Goal: Task Accomplishment & Management: Complete application form

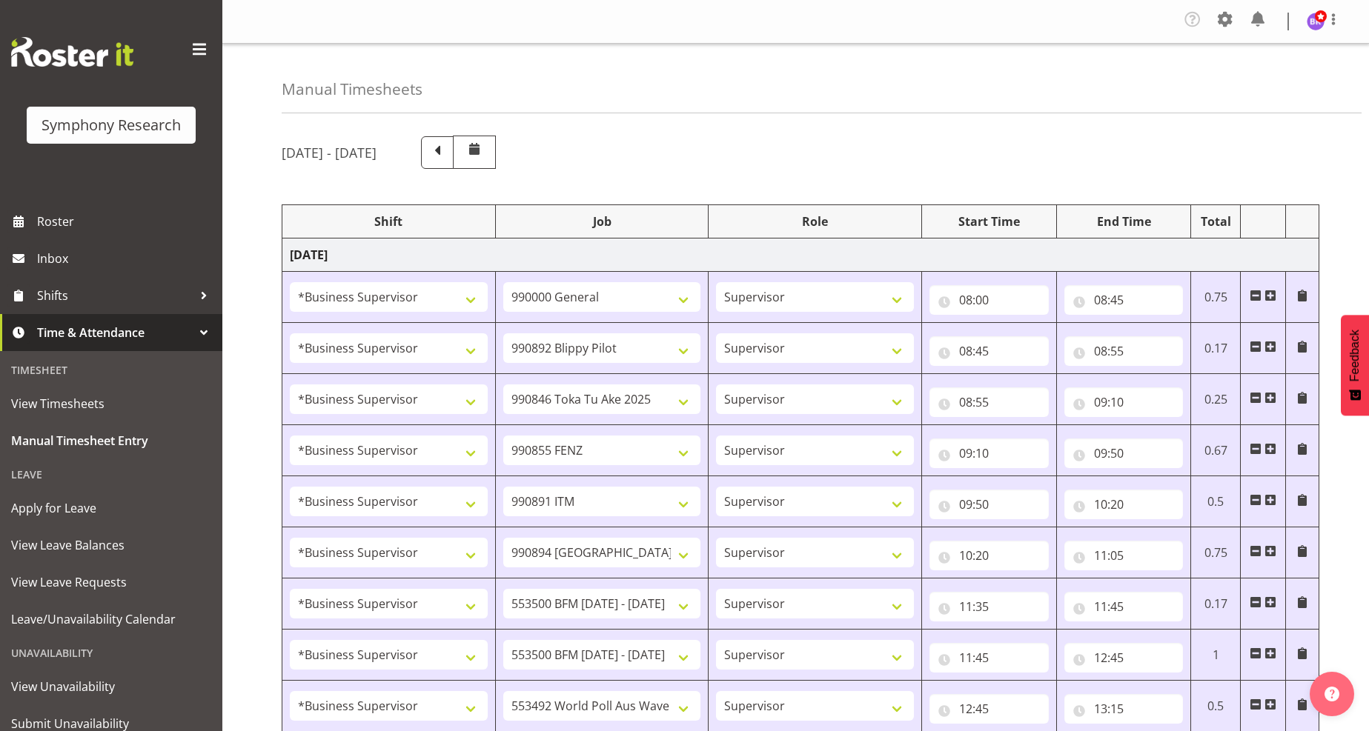
select select "1607"
select select "743"
select select "1607"
select select "10574"
select select "1607"
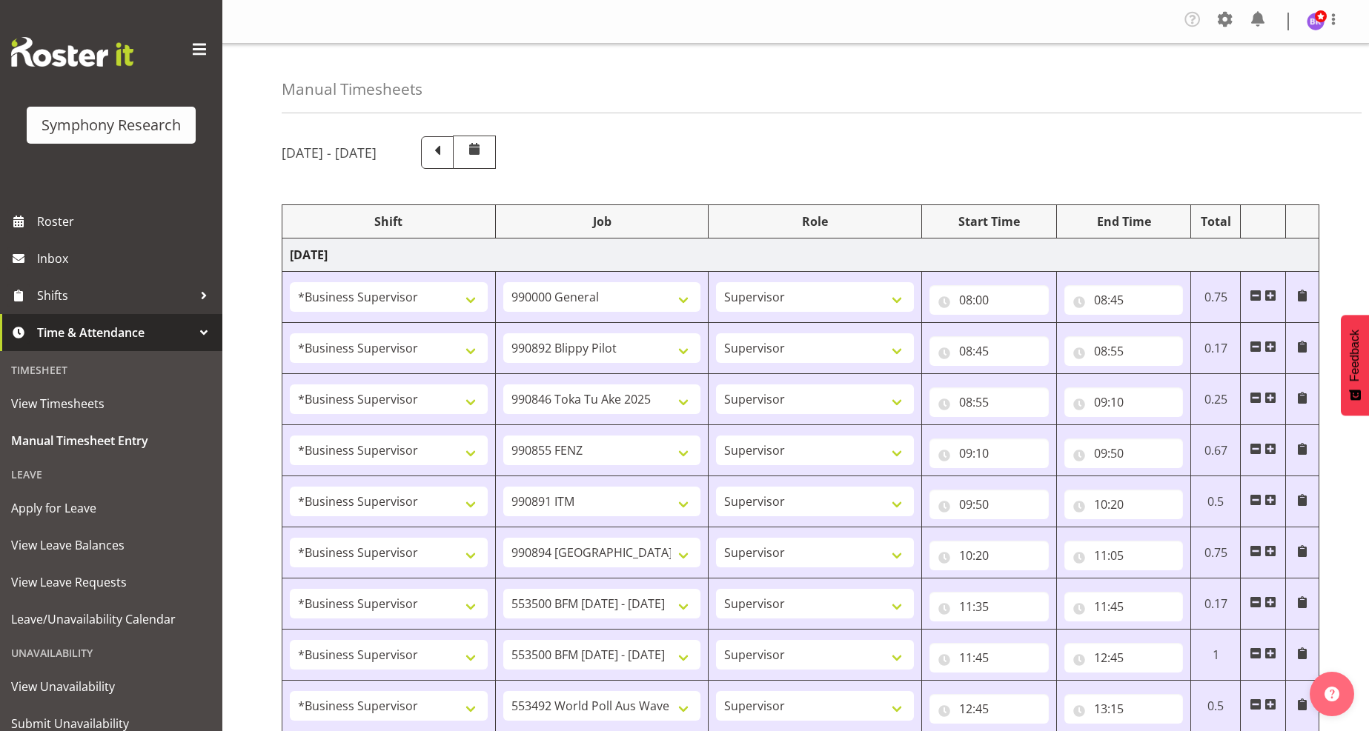
select select "9426"
select select "1607"
select select "9636"
select select "1607"
select select "10549"
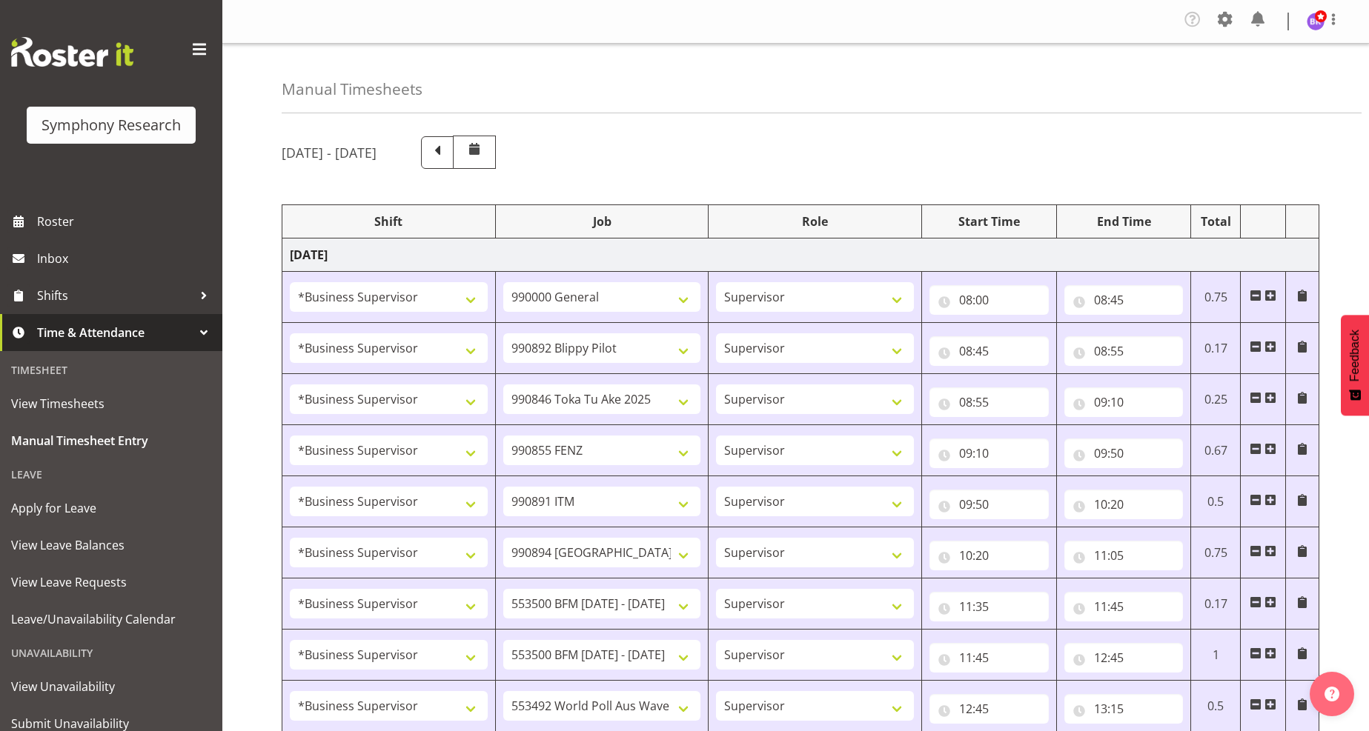
select select "1607"
select select "10576"
select select "1607"
select select "10242"
select select "1607"
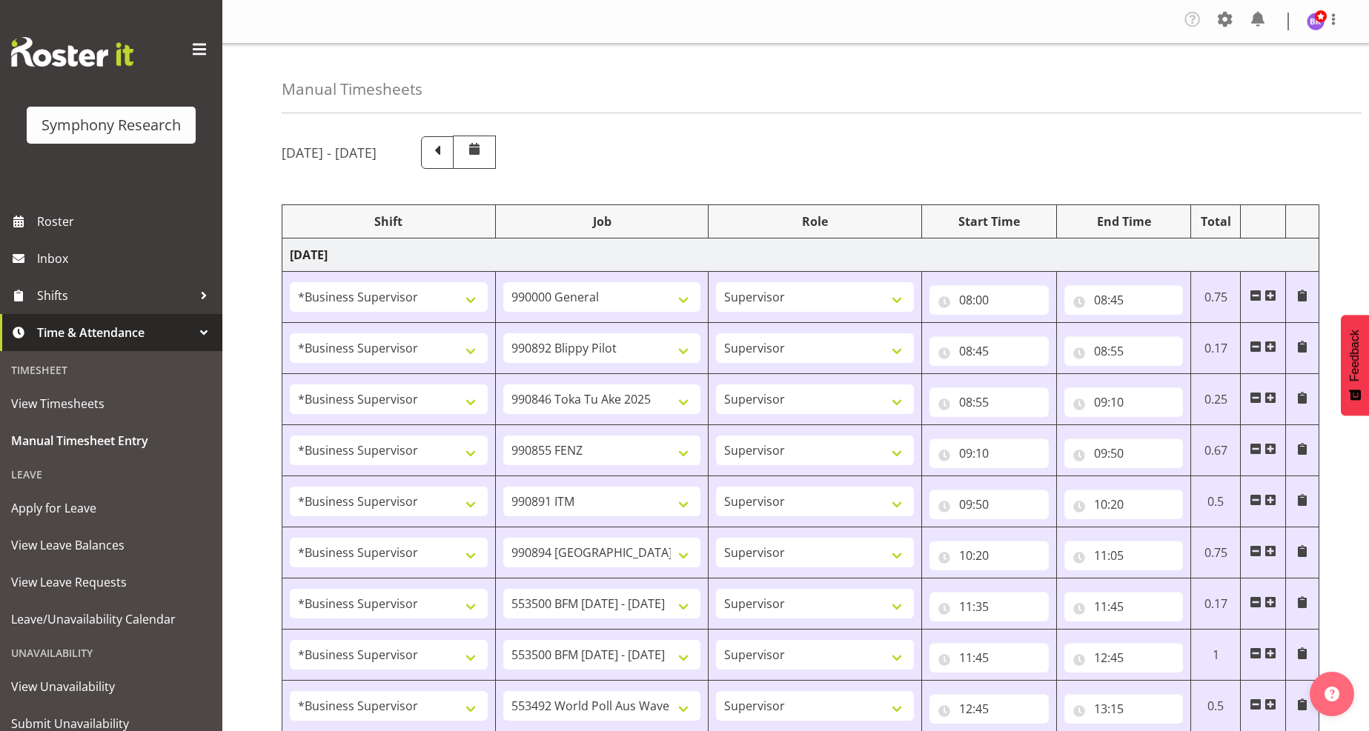
select select "10242"
select select "1607"
select select "10499"
select select "1607"
select select "10527"
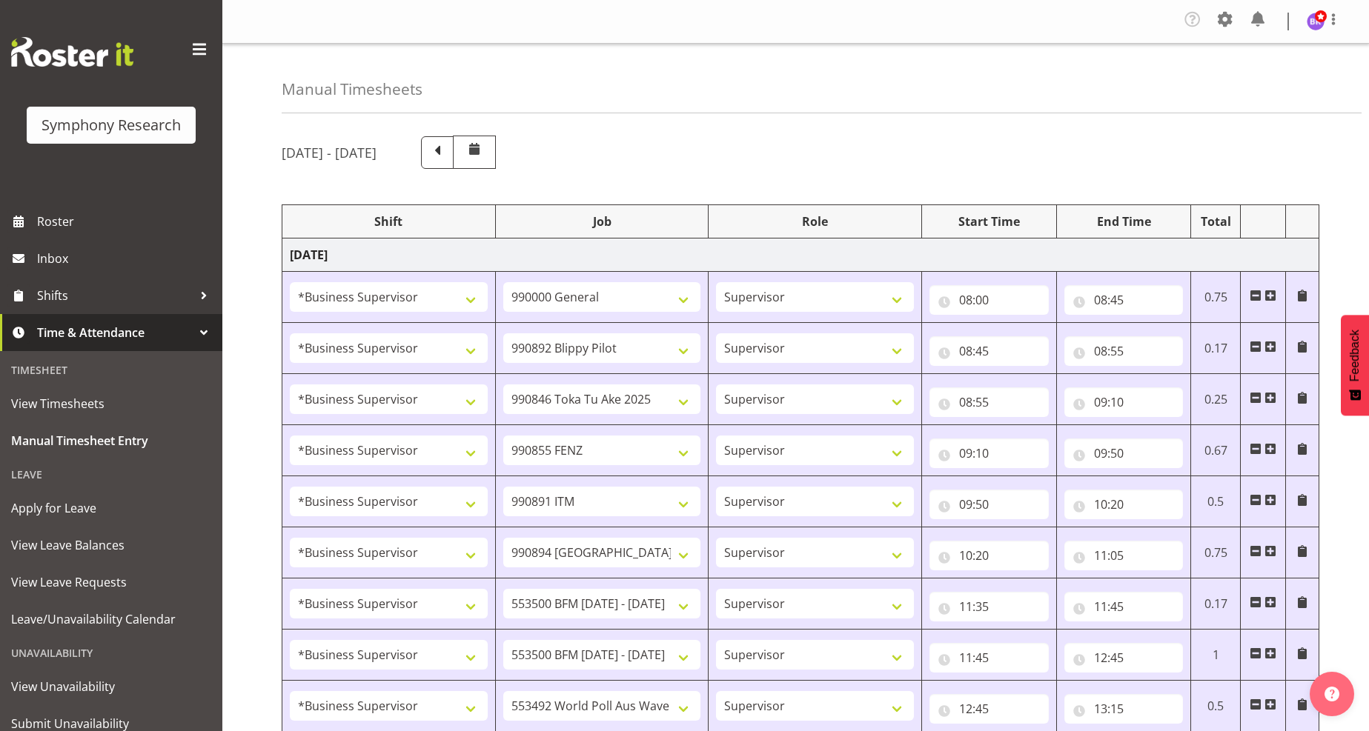
select select "1607"
select select "10585"
select select "1607"
select select "10587"
select select "1607"
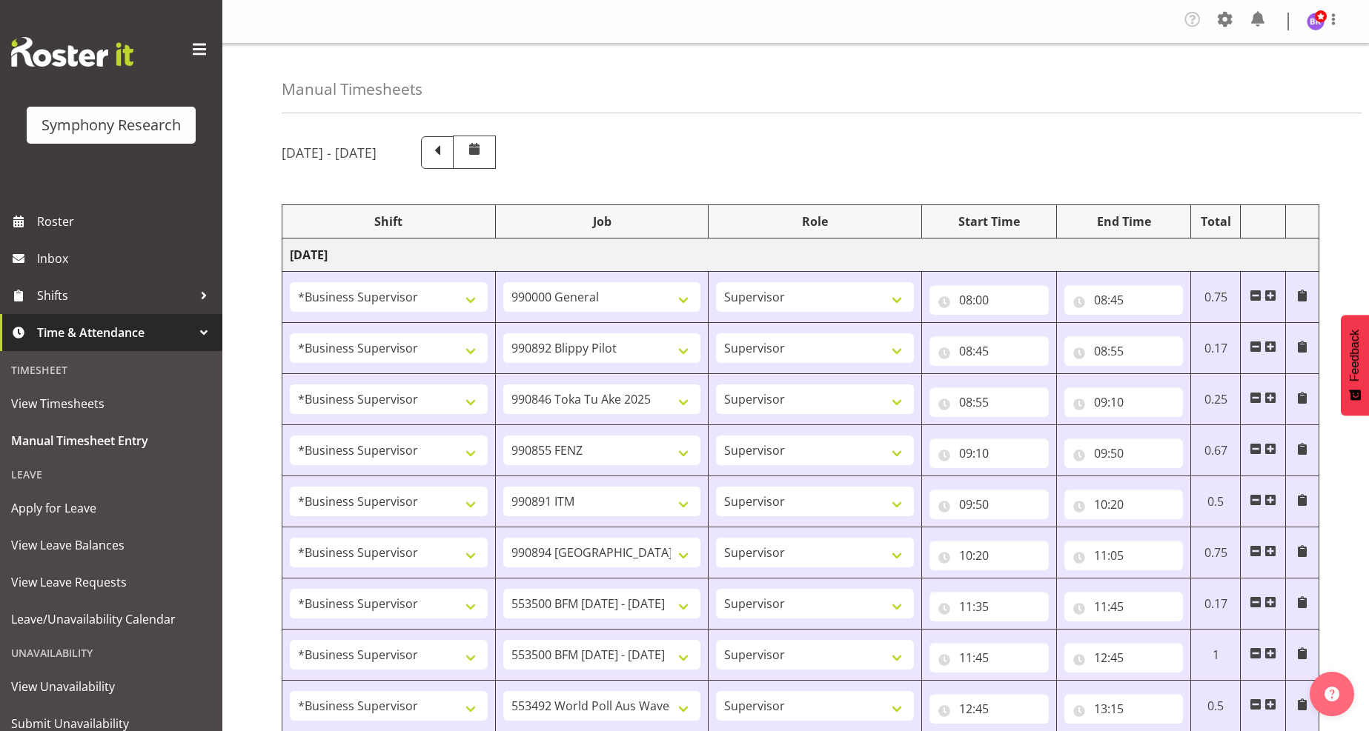
select select "743"
select select "1607"
select select "743"
select select "1607"
select select "10585"
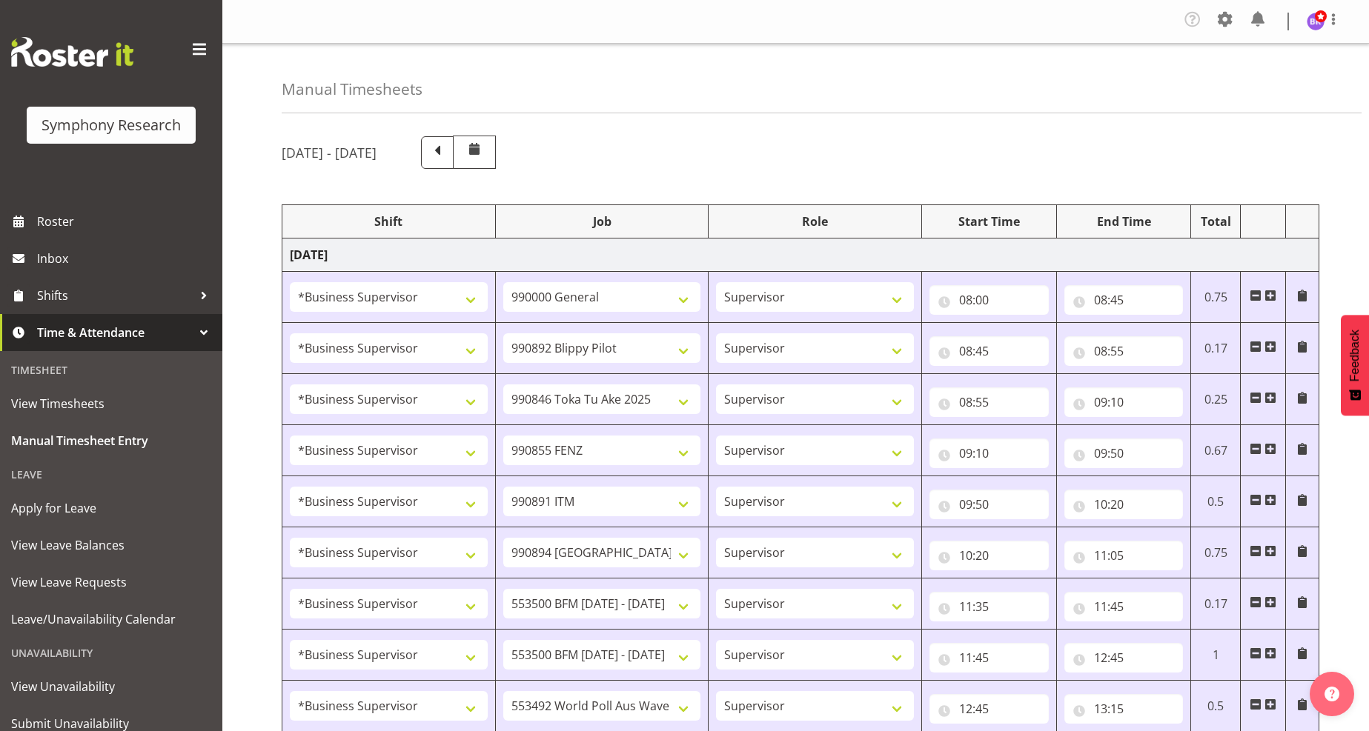
select select "1607"
select select "10585"
select select "47"
select select "1607"
select select "10499"
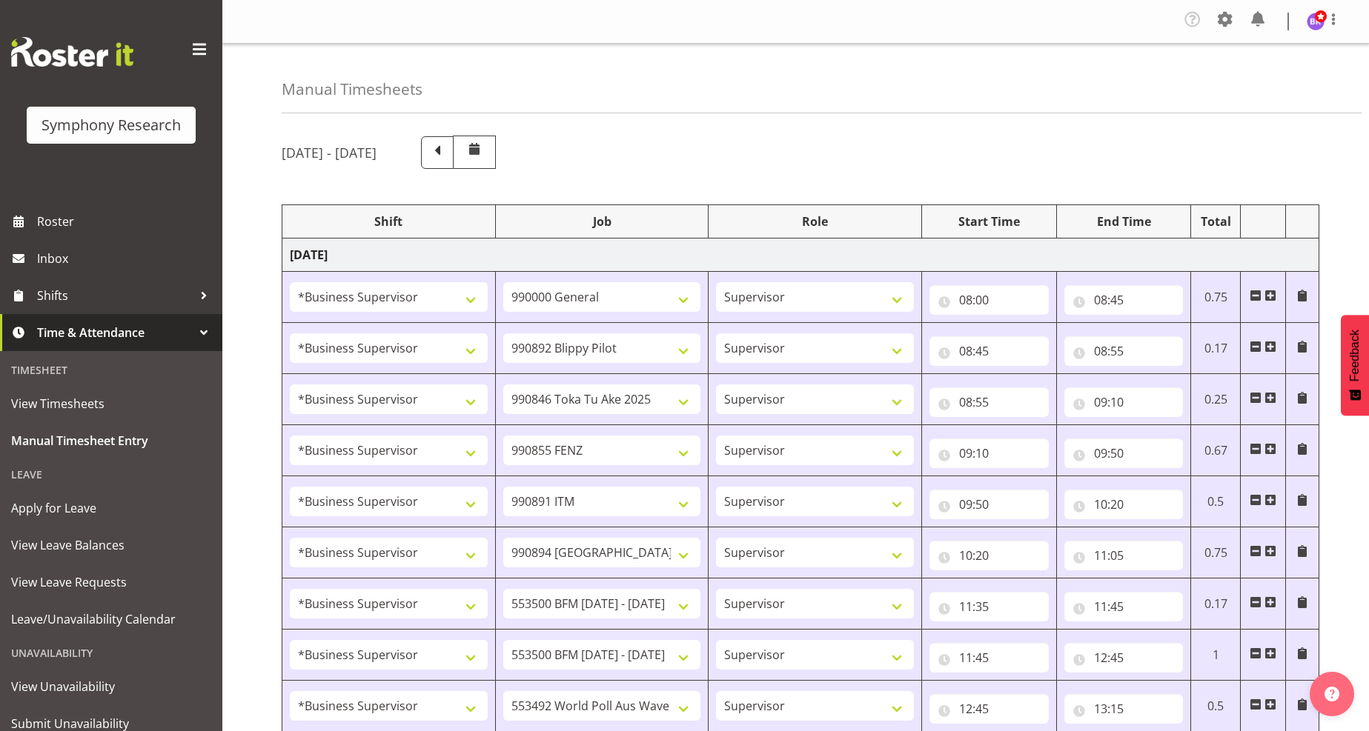
select select "1607"
select select "10527"
select select "1607"
select select "10242"
select select "1607"
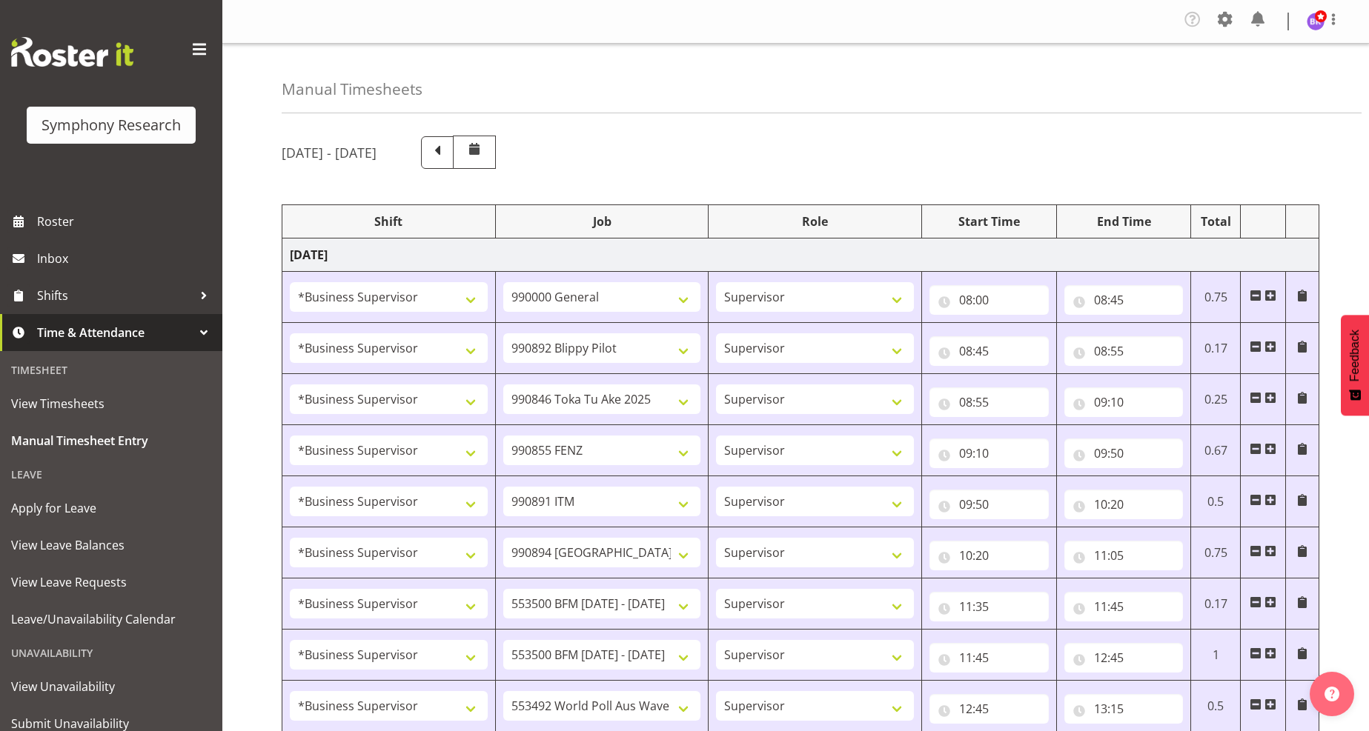
select select "9636"
select select "1607"
select select "10587"
select select "1607"
select select "743"
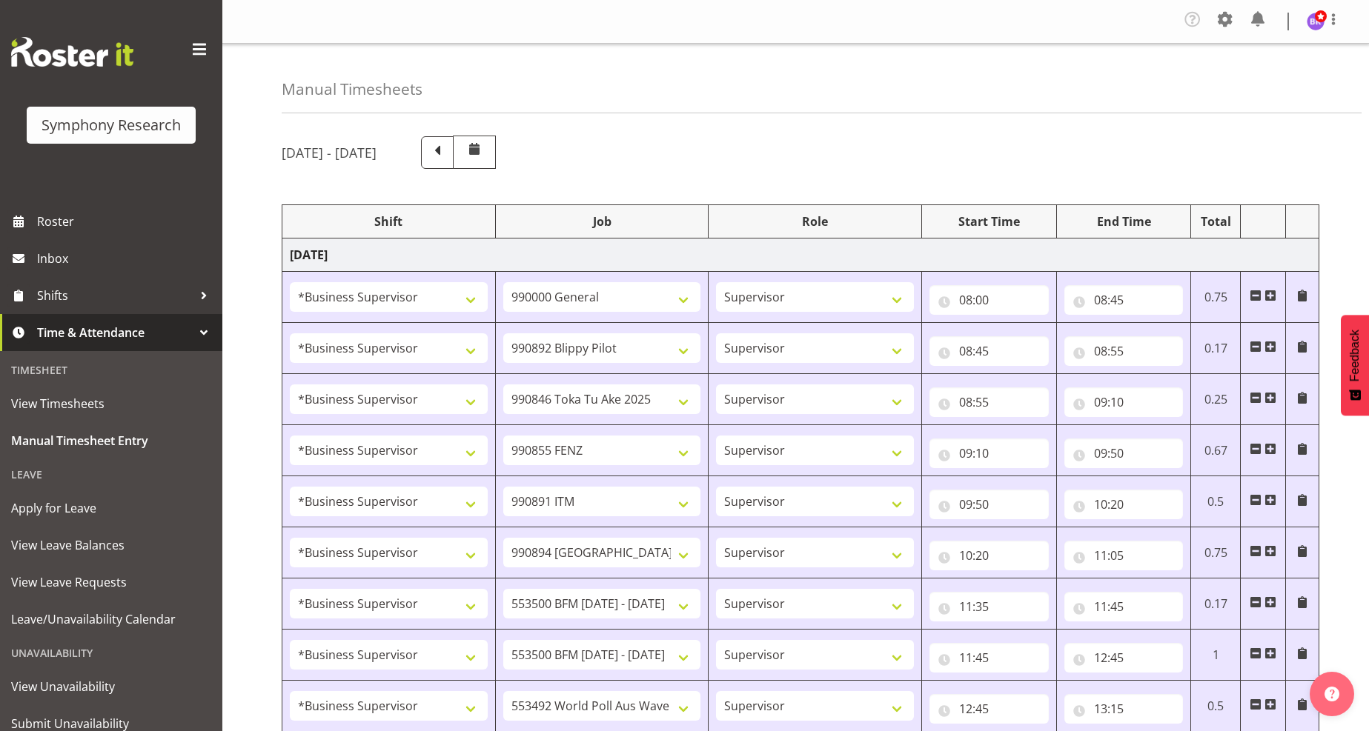
select select "1607"
select select "9426"
select select "1607"
select select "9636"
select select "1607"
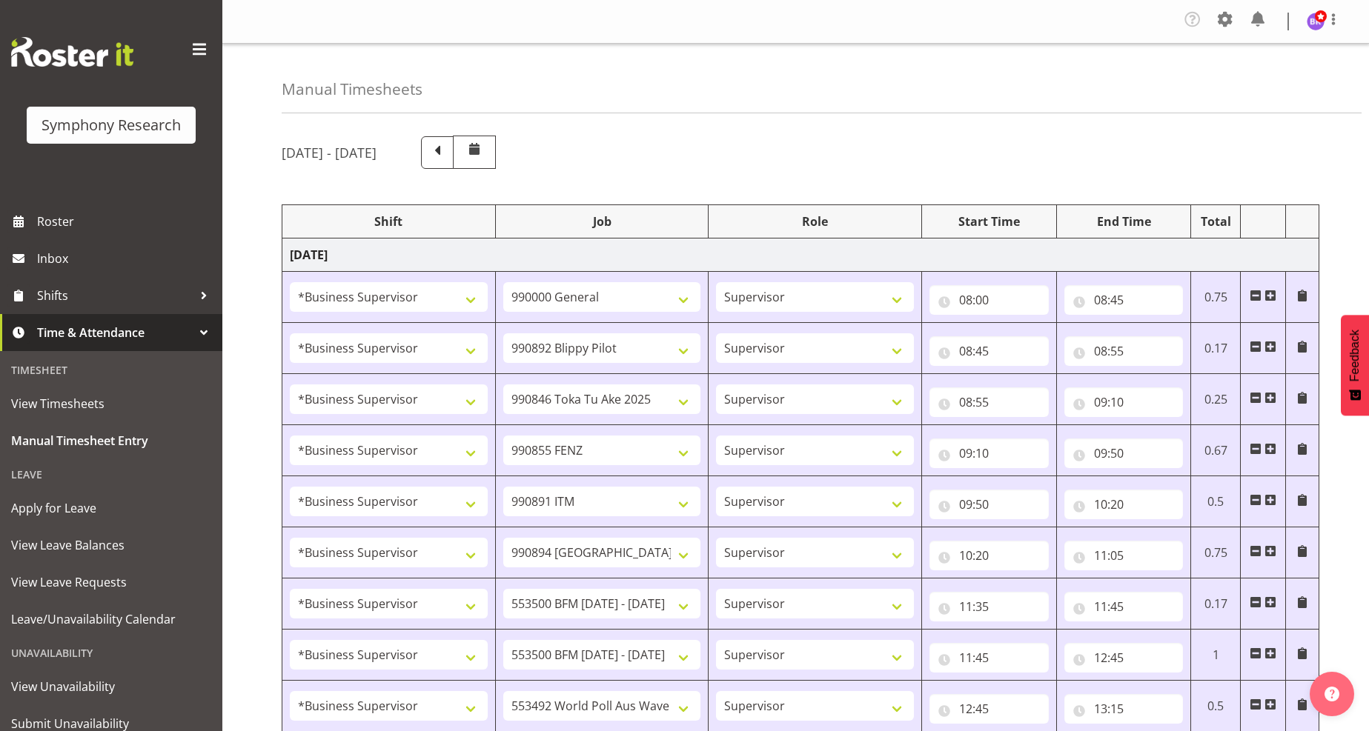
select select "10576"
select select "1607"
select select "10585"
select select "47"
select select "1607"
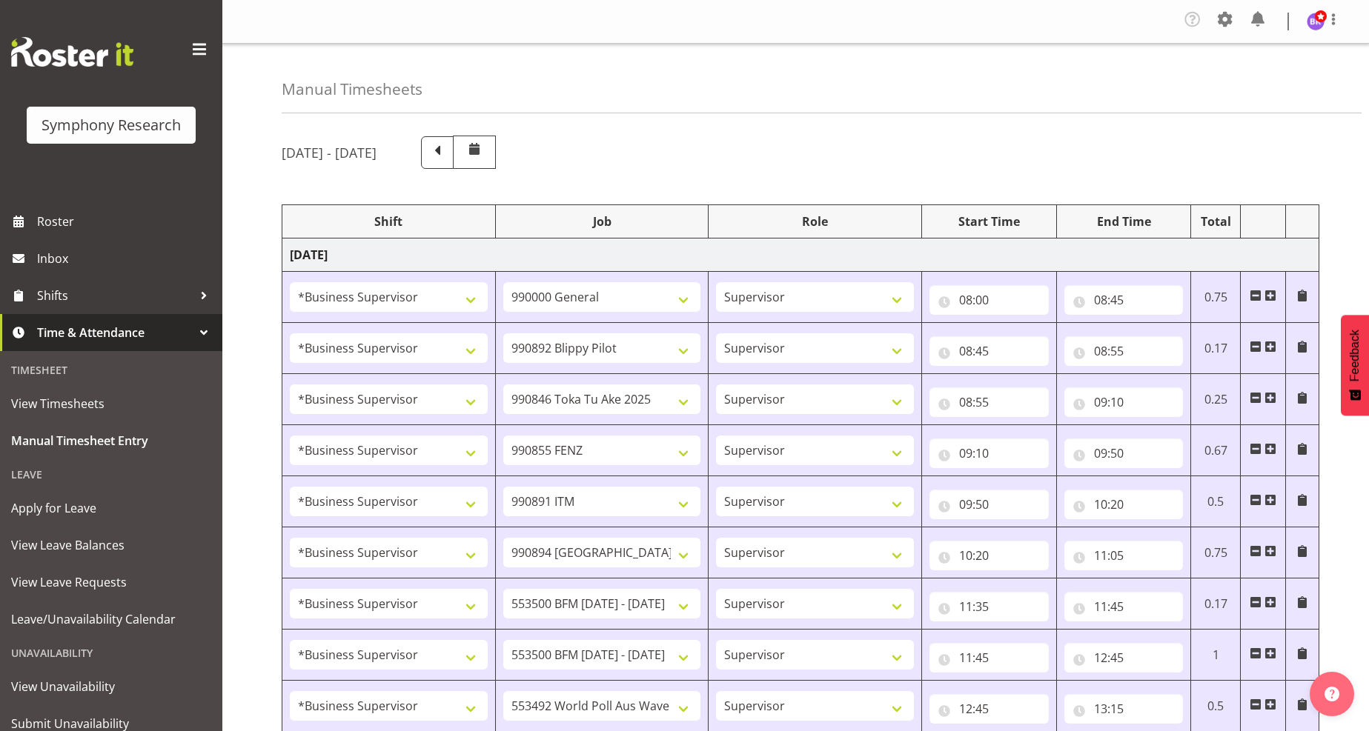
select select "10585"
select select "1607"
select select "10242"
select select "1607"
select select "10242"
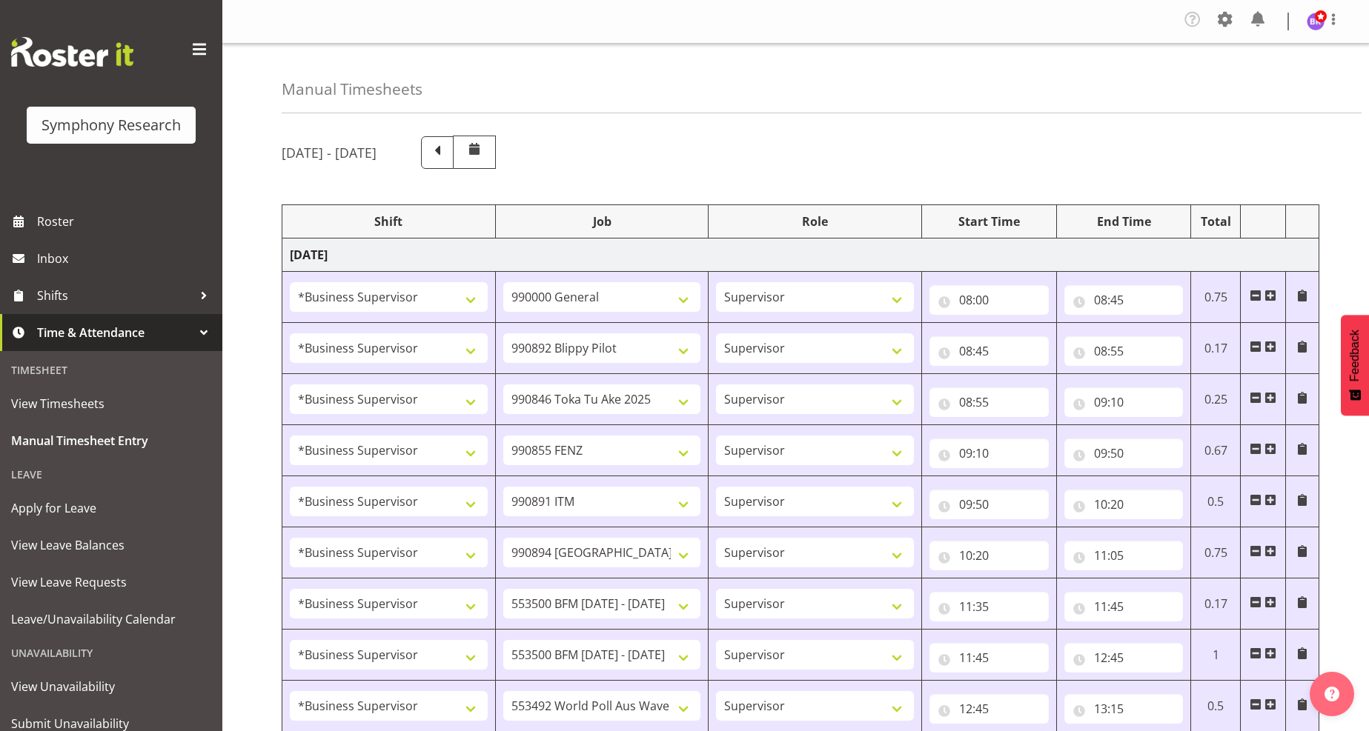
select select "1607"
select select "10499"
select select "1607"
select select "10527"
select select "1607"
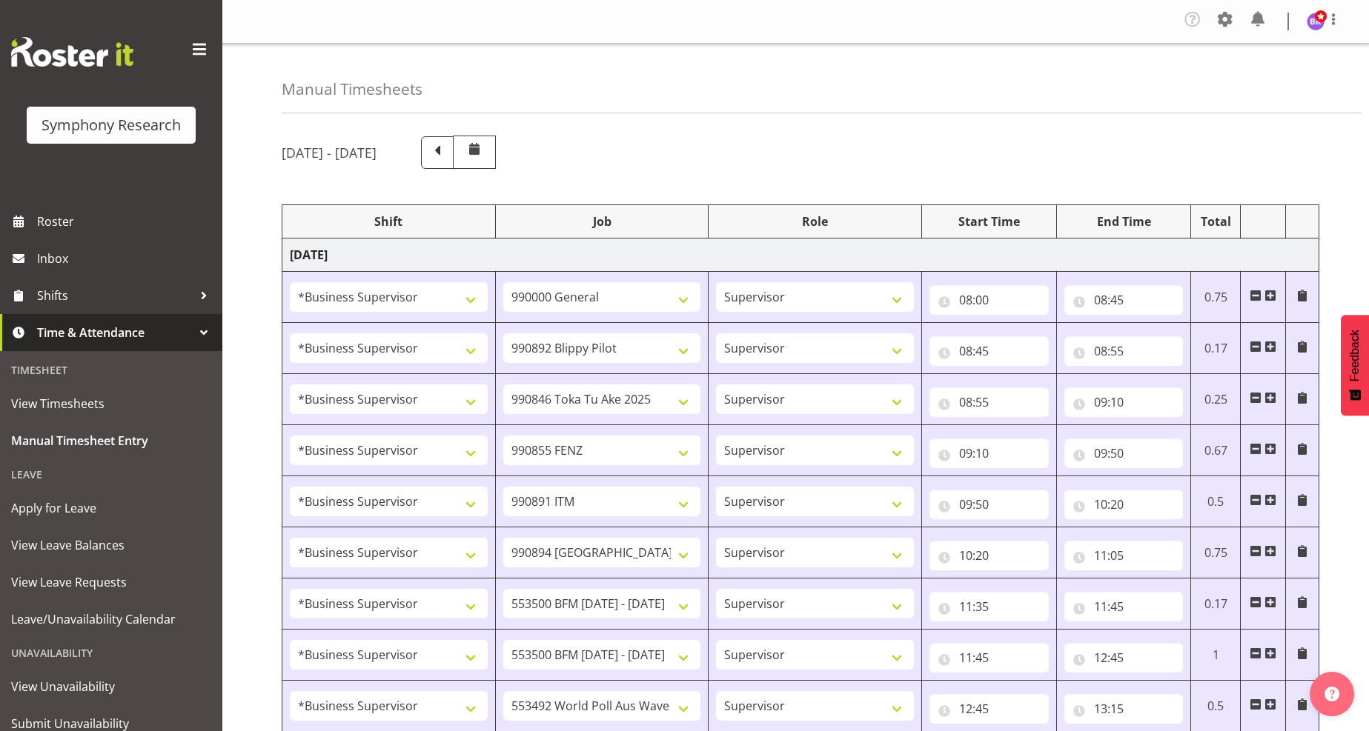
select select "10587"
select select "1607"
select select "10587"
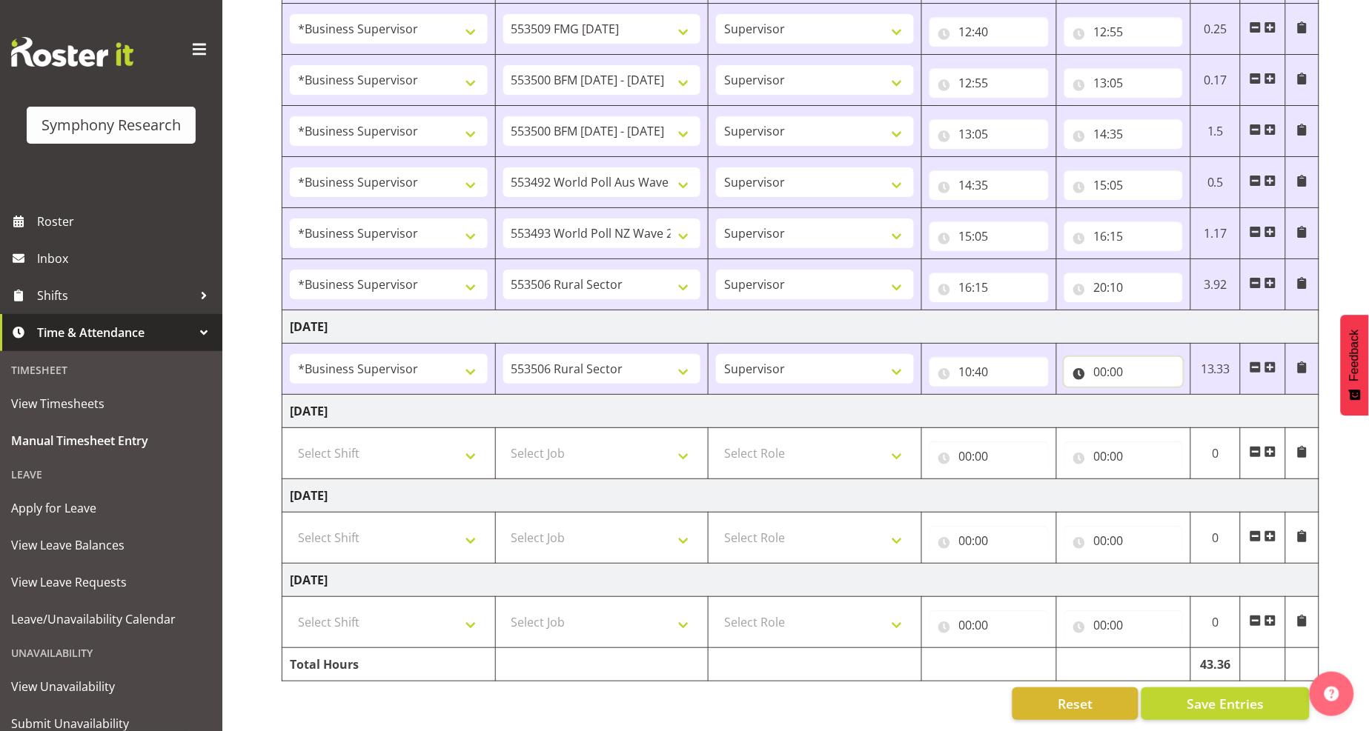
click at [1105, 357] on input "00:00" at bounding box center [1123, 372] width 119 height 30
click at [1160, 397] on select "00 01 02 03 04 05 06 07 08 09 10 11 12 13 14 15 16 17 18 19 20 21 22 23" at bounding box center [1164, 411] width 33 height 30
select select "16"
click at [1148, 396] on select "00 01 02 03 04 05 06 07 08 09 10 11 12 13 14 15 16 17 18 19 20 21 22 23" at bounding box center [1164, 411] width 33 height 30
type input "16:00"
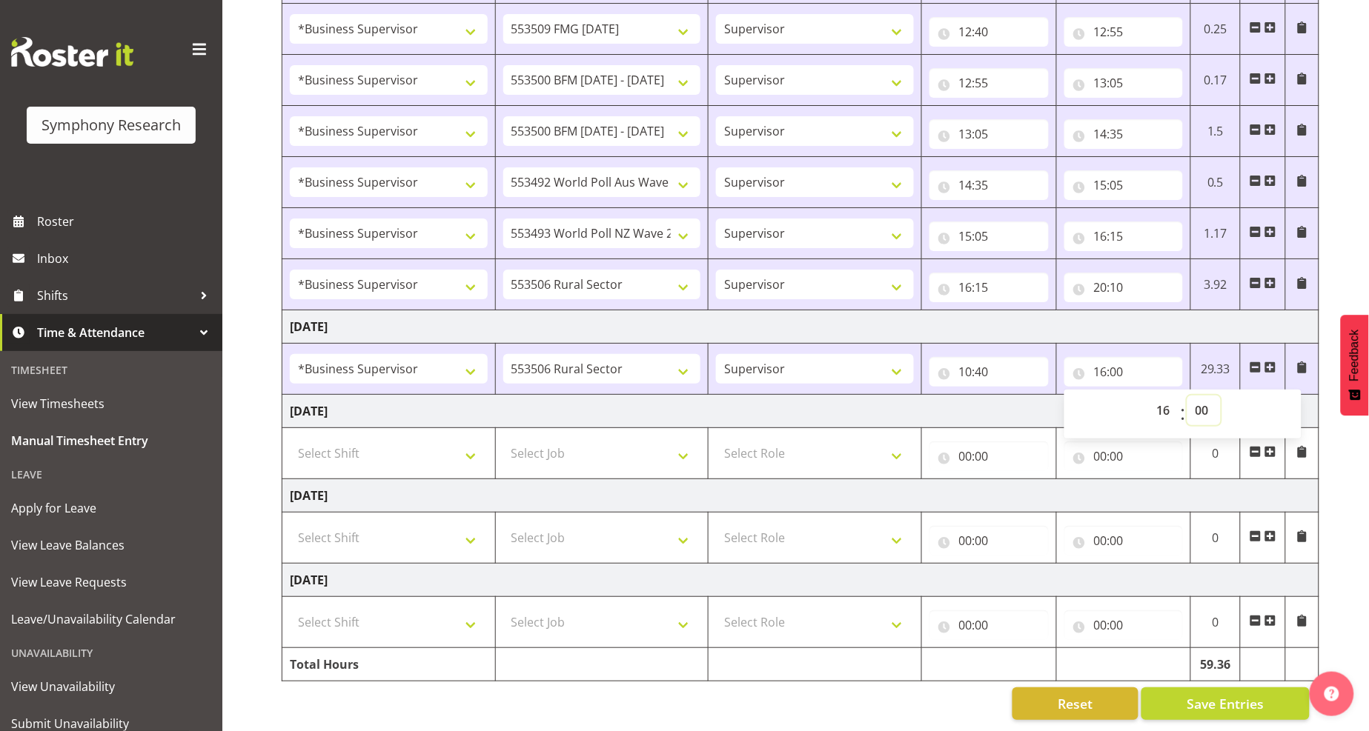
click at [1202, 396] on select "00 01 02 03 04 05 06 07 08 09 10 11 12 13 14 15 16 17 18 19 20 21 22 23 24 25 2…" at bounding box center [1203, 411] width 33 height 30
select select "5"
click at [1187, 396] on select "00 01 02 03 04 05 06 07 08 09 10 11 12 13 14 15 16 17 18 19 20 21 22 23 24 25 2…" at bounding box center [1203, 411] width 33 height 30
type input "16:05"
click at [1205, 694] on span "Save Entries" at bounding box center [1224, 703] width 77 height 19
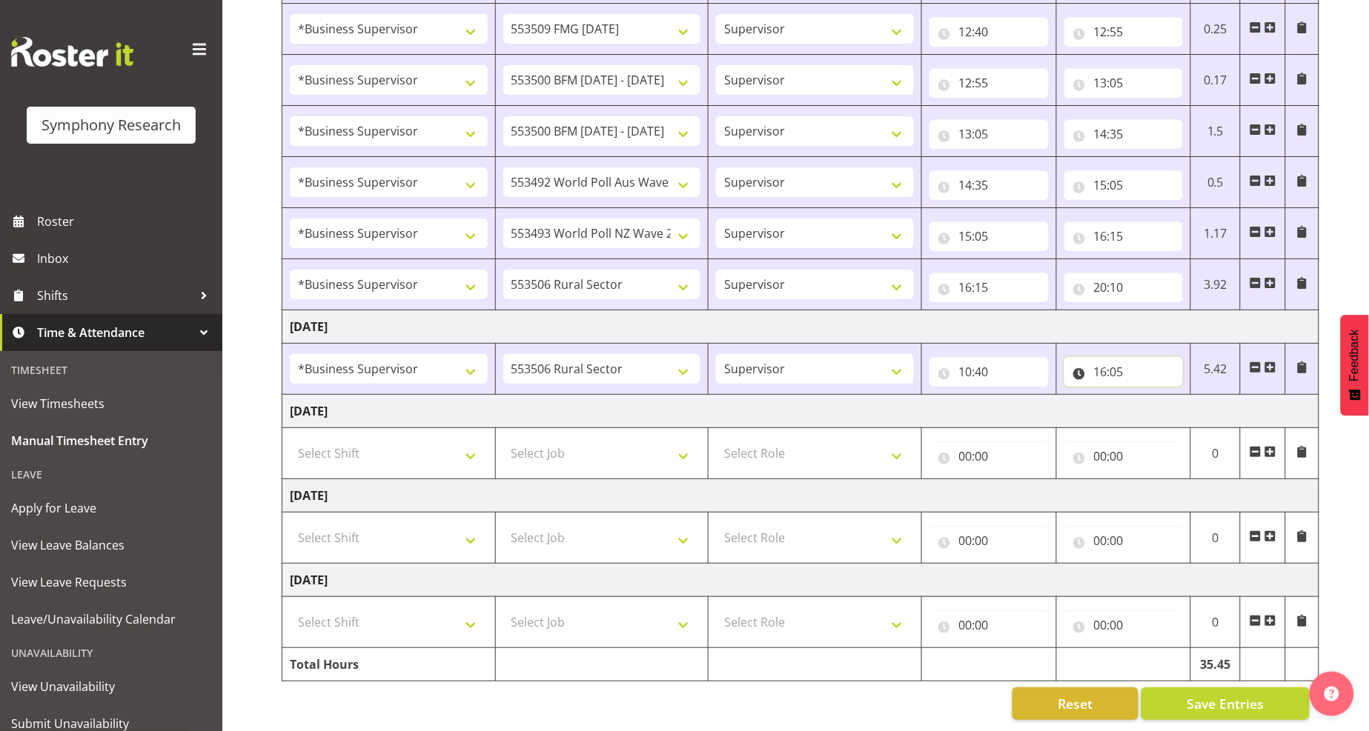
click at [1120, 357] on input "16:05" at bounding box center [1123, 372] width 119 height 30
click at [1197, 396] on select "00 01 02 03 04 05 06 07 08 09 10 11 12 13 14 15 16 17 18 19 20 21 22 23 24 25 2…" at bounding box center [1203, 411] width 33 height 30
select select "35"
click at [1187, 396] on select "00 01 02 03 04 05 06 07 08 09 10 11 12 13 14 15 16 17 18 19 20 21 22 23 24 25 2…" at bounding box center [1203, 411] width 33 height 30
type input "16:35"
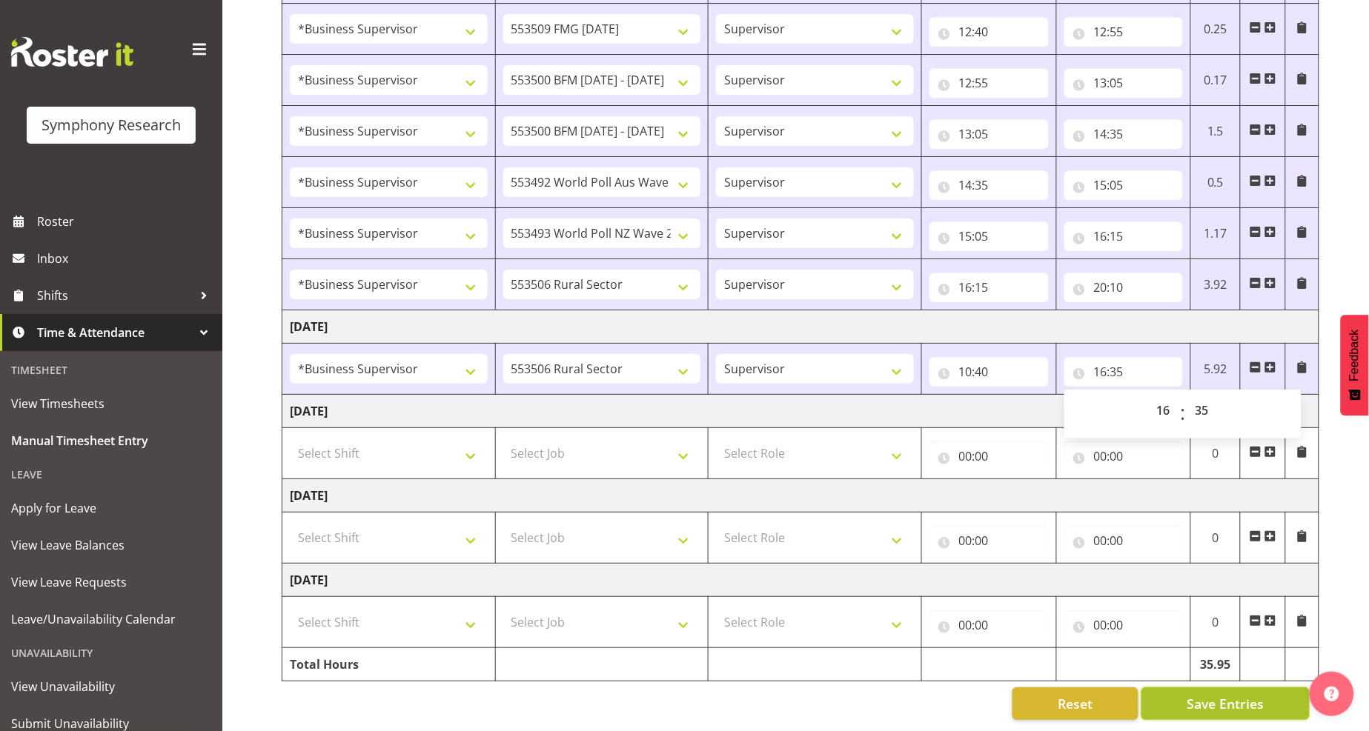
click at [1213, 694] on span "Save Entries" at bounding box center [1224, 703] width 77 height 19
drag, startPoint x: 1223, startPoint y: 688, endPoint x: 1171, endPoint y: 627, distance: 80.4
click at [1223, 694] on span "Save Entries" at bounding box center [1224, 703] width 77 height 19
click at [1268, 362] on span at bounding box center [1270, 368] width 12 height 12
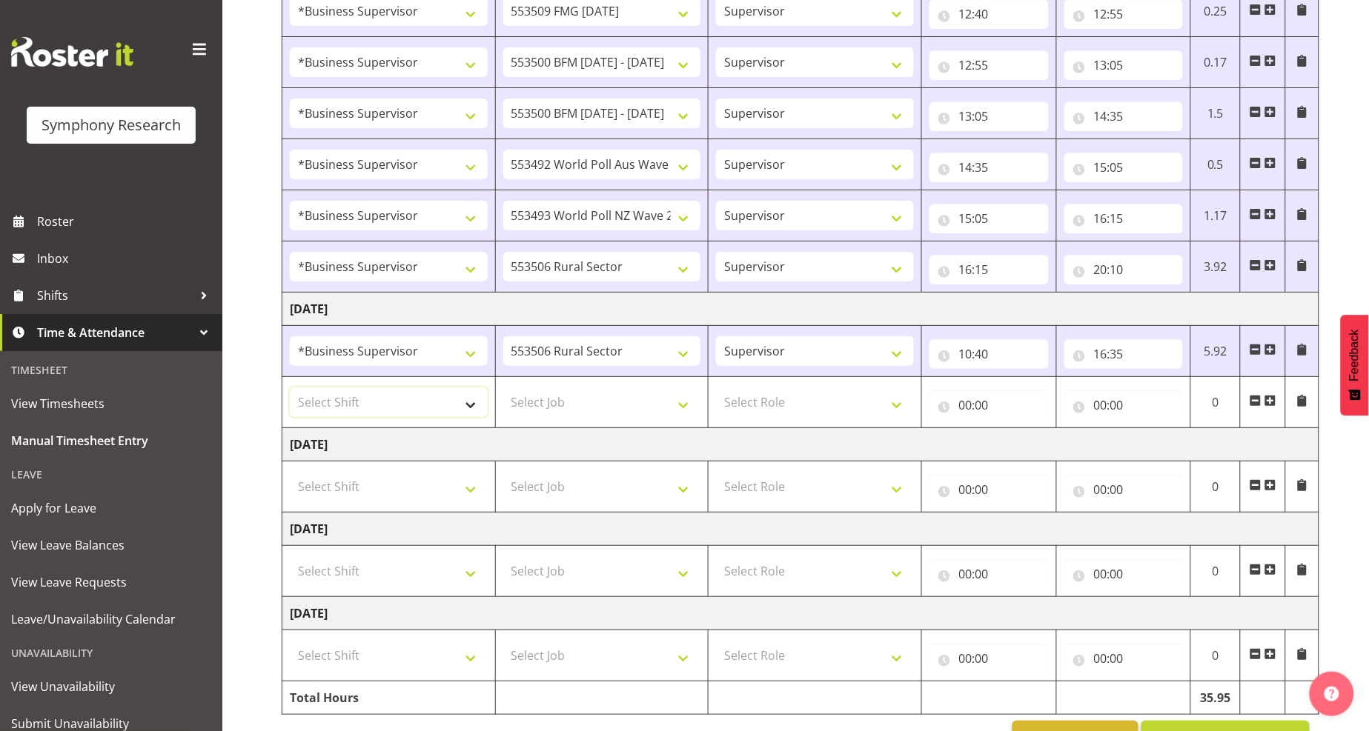
click at [448, 416] on select "Select Shift !!Weekend Residential (Roster IT Shift Label) *Business 9/10am ~ 4…" at bounding box center [389, 403] width 198 height 30
select select "1607"
click at [290, 390] on select "Select Shift !!Weekend Residential (Roster IT Shift Label) *Business 9/10am ~ 4…" at bounding box center [389, 403] width 198 height 30
click at [593, 398] on select "Select Job 550060 IF Admin 553492 World Poll Aus Wave 2 Main 2025 553493 World …" at bounding box center [602, 403] width 198 height 30
select select "743"
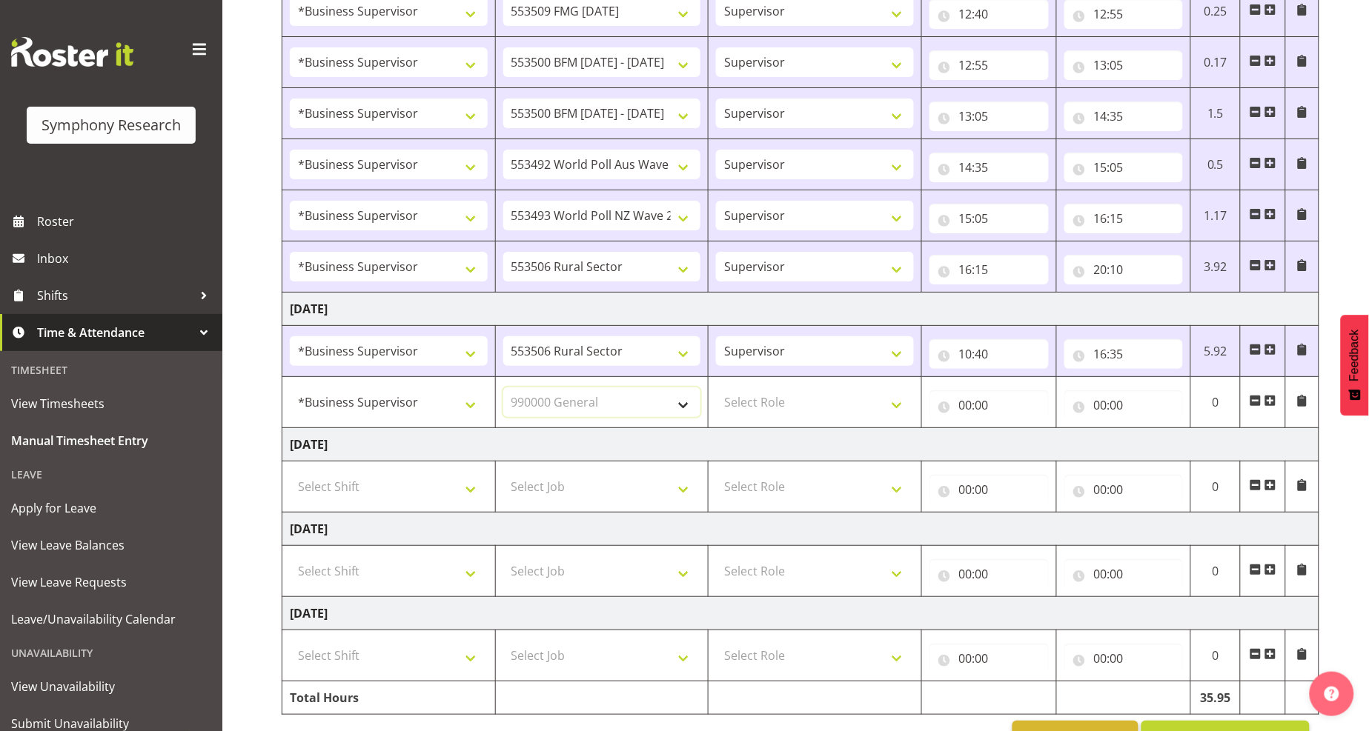
click at [503, 390] on select "Select Job 550060 IF Admin 553492 World Poll Aus Wave 2 Main 2025 553493 World …" at bounding box center [602, 403] width 198 height 30
drag, startPoint x: 767, startPoint y: 408, endPoint x: 767, endPoint y: 395, distance: 12.6
click at [767, 408] on select "Select Role Supervisor Interviewing Briefing" at bounding box center [815, 403] width 198 height 30
select select "45"
click at [716, 390] on select "Select Role Supervisor Interviewing Briefing" at bounding box center [815, 403] width 198 height 30
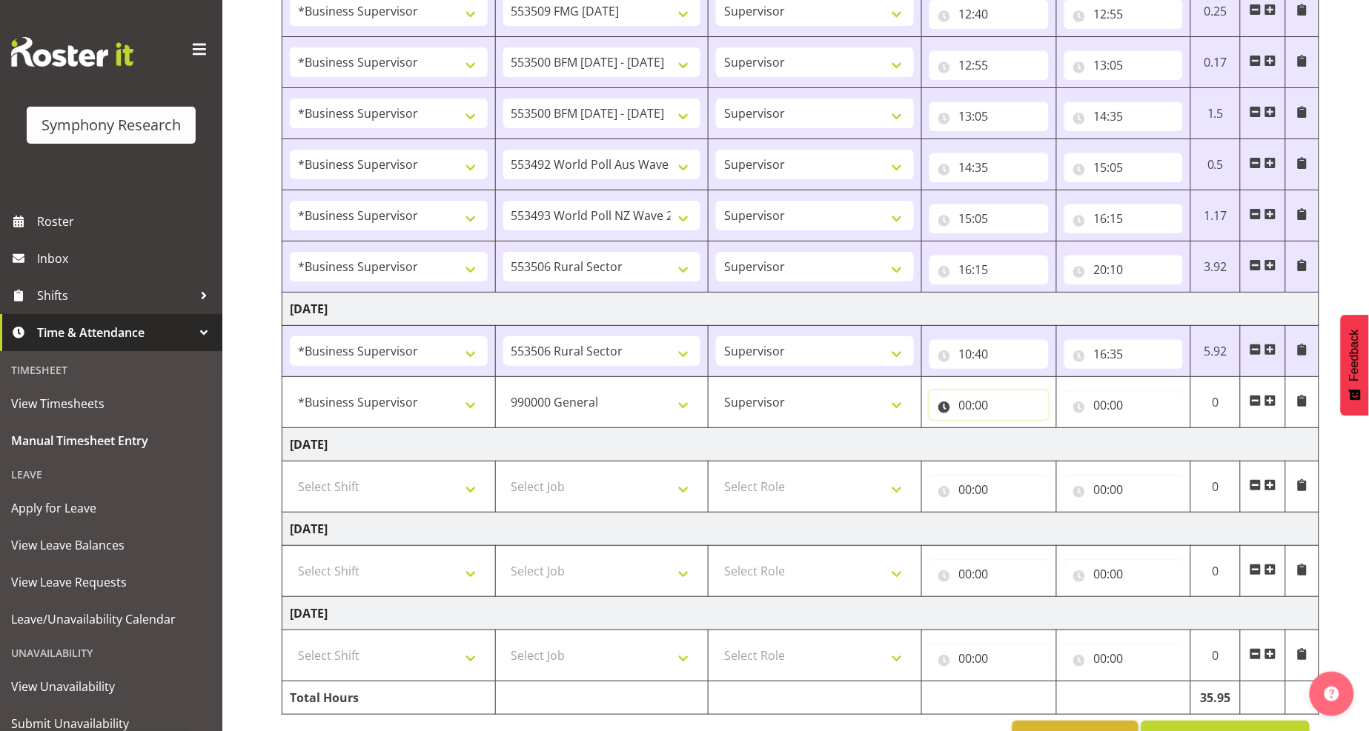
click at [967, 408] on input "00:00" at bounding box center [988, 405] width 119 height 30
click at [1024, 451] on select "00 01 02 03 04 05 06 07 08 09 10 11 12 13 14 15 16 17 18 19 20 21 22 23" at bounding box center [1030, 444] width 33 height 30
select select "16"
click at [1014, 432] on select "00 01 02 03 04 05 06 07 08 09 10 11 12 13 14 15 16 17 18 19 20 21 22 23" at bounding box center [1030, 444] width 33 height 30
type input "16:00"
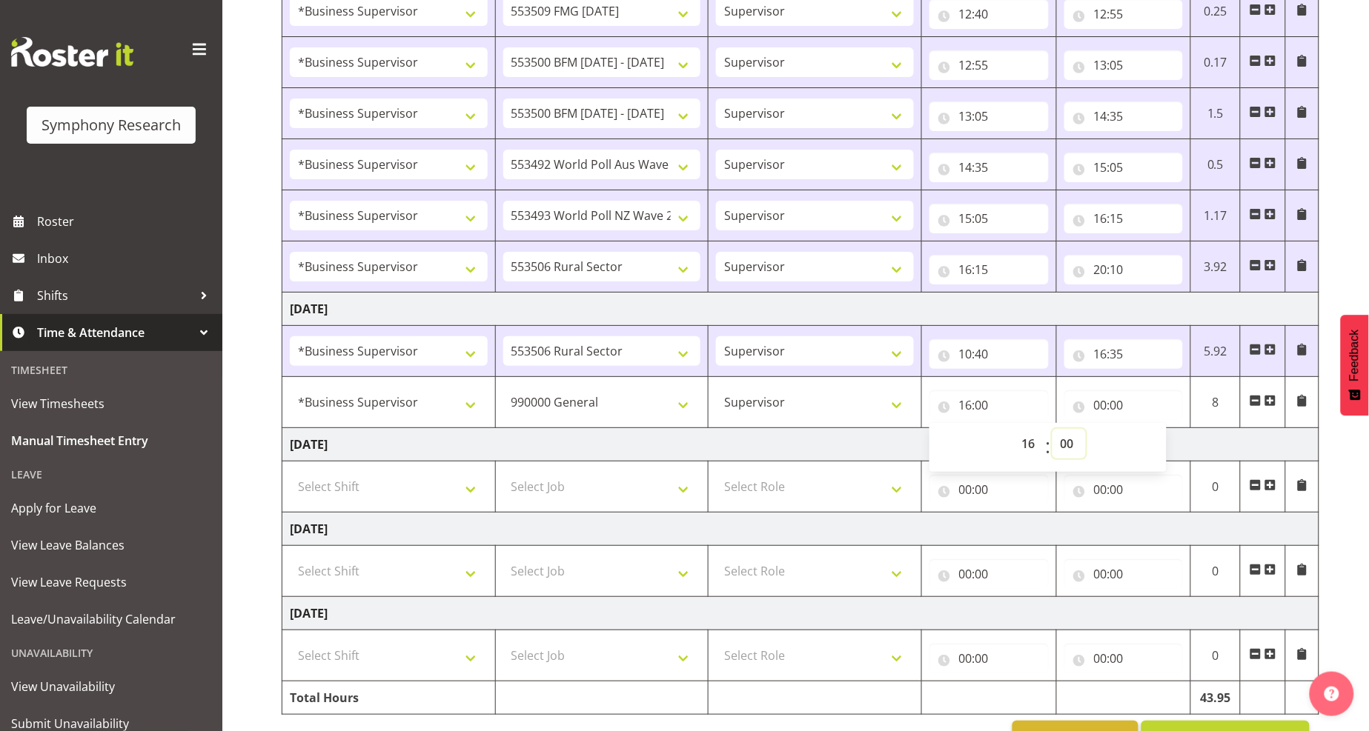
click at [1066, 449] on select "00 01 02 03 04 05 06 07 08 09 10 11 12 13 14 15 16 17 18 19 20 21 22 23 24 25 2…" at bounding box center [1068, 444] width 33 height 30
select select "35"
click at [1052, 432] on select "00 01 02 03 04 05 06 07 08 09 10 11 12 13 14 15 16 17 18 19 20 21 22 23 24 25 2…" at bounding box center [1068, 444] width 33 height 30
type input "16:35"
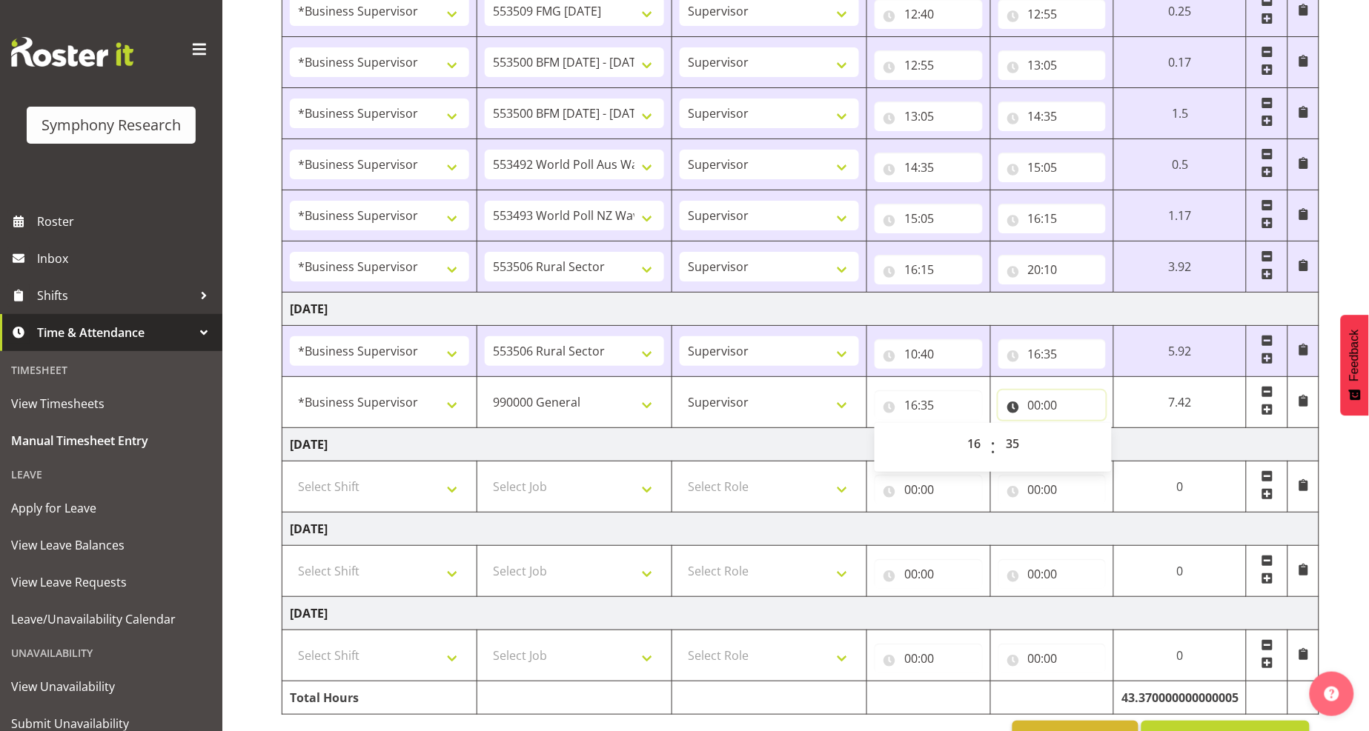
click at [1039, 406] on input "00:00" at bounding box center [1052, 405] width 108 height 30
click at [1093, 445] on select "00 01 02 03 04 05 06 07 08 09 10 11 12 13 14 15 16 17 18 19 20 21 22 23" at bounding box center [1099, 444] width 33 height 30
select select "16"
click at [1083, 433] on select "00 01 02 03 04 05 06 07 08 09 10 11 12 13 14 15 16 17 18 19 20 21 22 23" at bounding box center [1099, 444] width 33 height 30
type input "16:00"
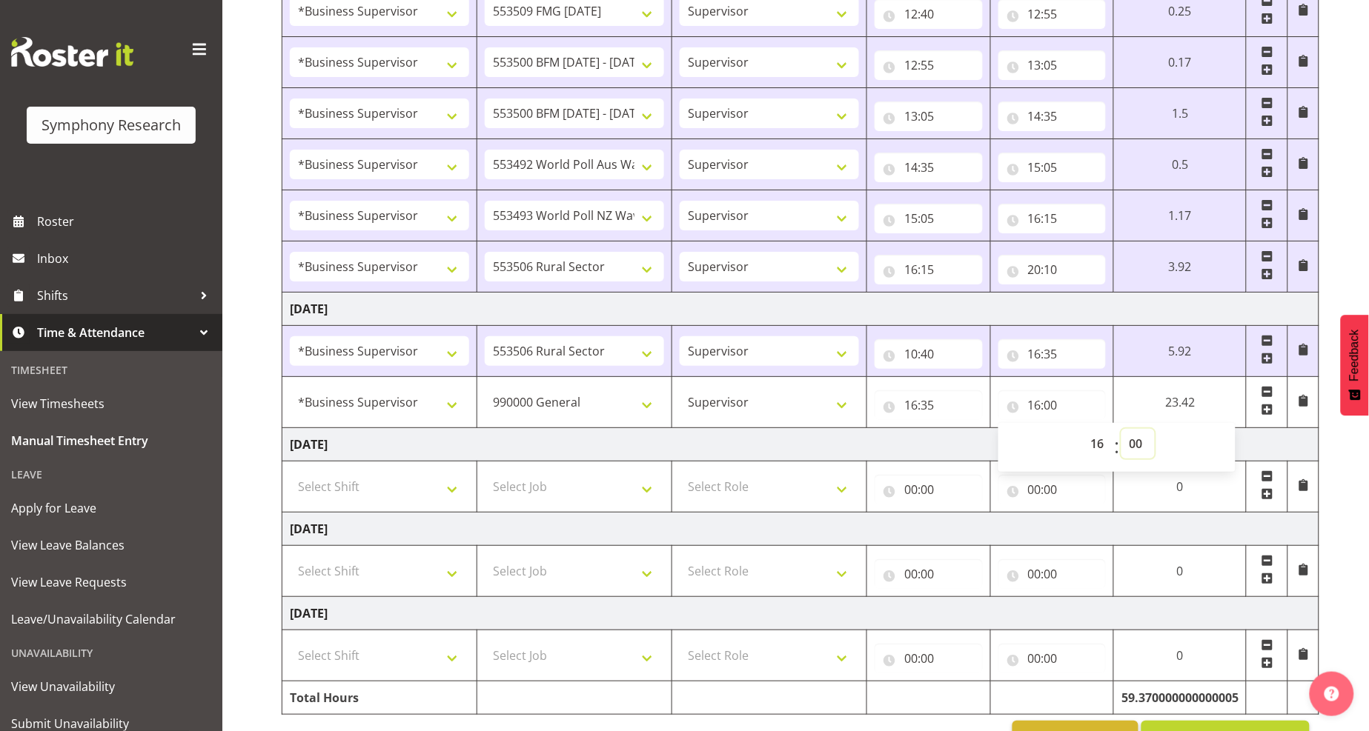
click at [1130, 448] on select "00 01 02 03 04 05 06 07 08 09 10 11 12 13 14 15 16 17 18 19 20 21 22 23 24 25 2…" at bounding box center [1137, 444] width 33 height 30
select select "45"
click at [1121, 433] on select "00 01 02 03 04 05 06 07 08 09 10 11 12 13 14 15 16 17 18 19 20 21 22 23 24 25 2…" at bounding box center [1137, 444] width 33 height 30
type input "16:45"
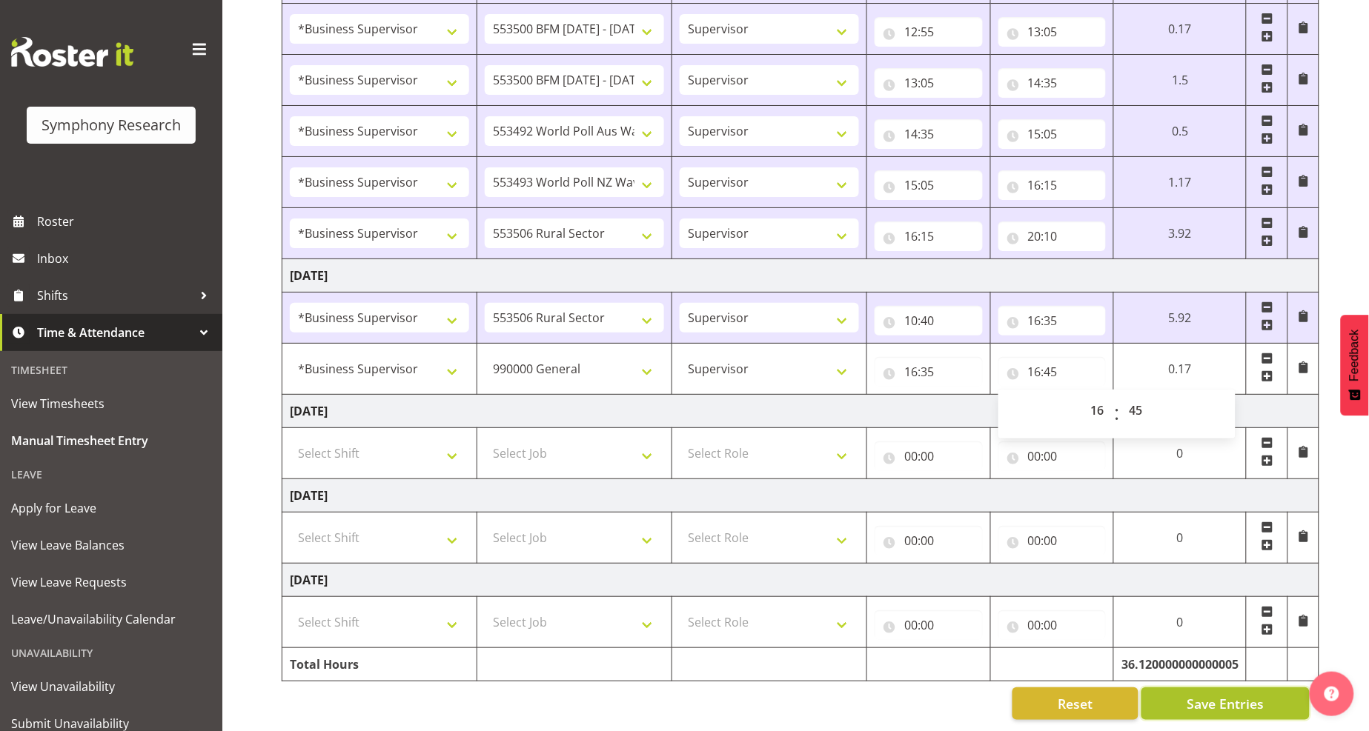
click at [1201, 694] on span "Save Entries" at bounding box center [1224, 703] width 77 height 19
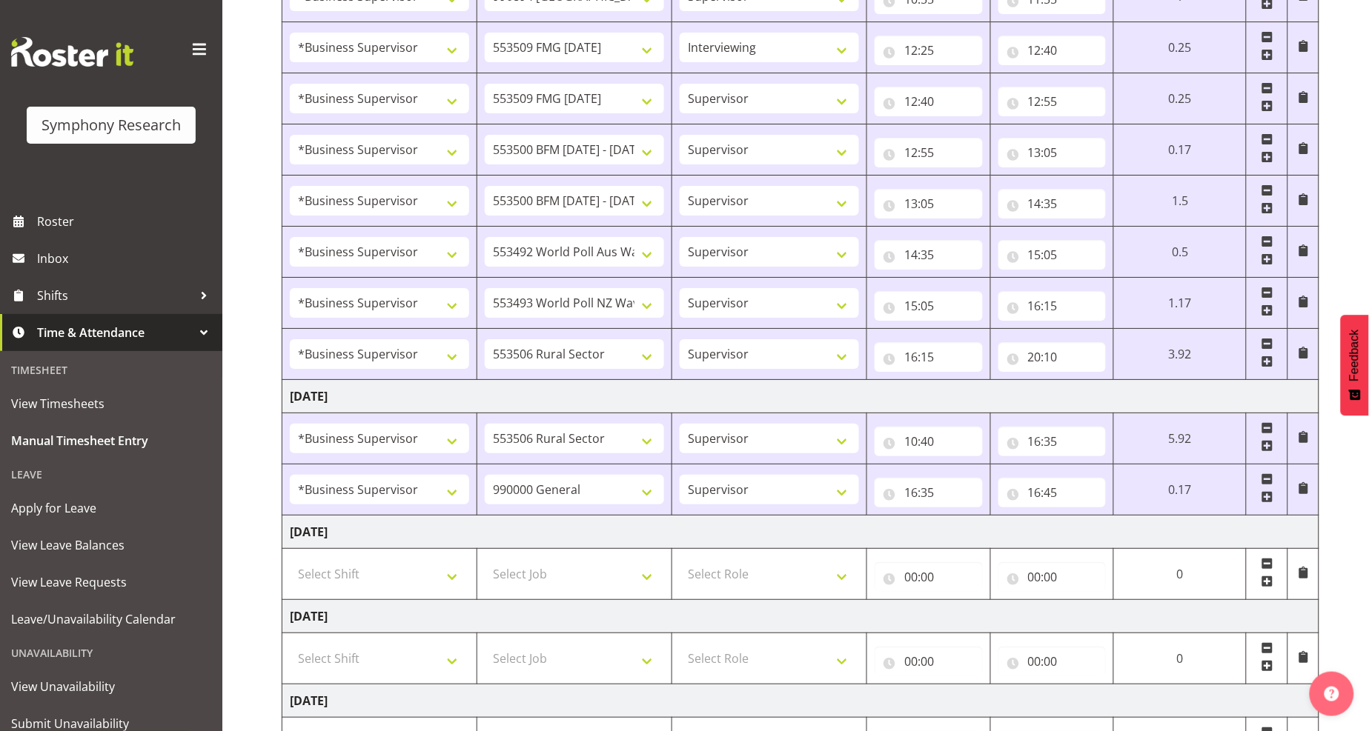
scroll to position [1734, 0]
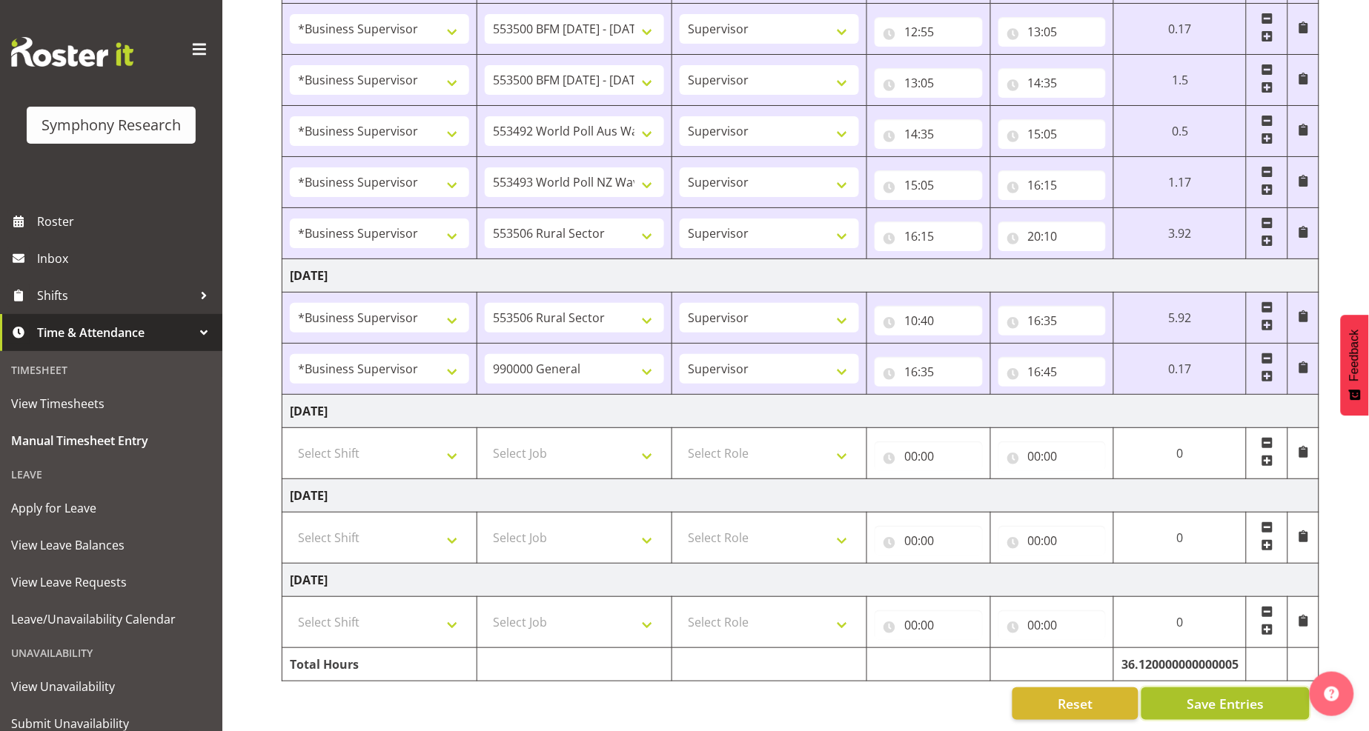
click at [1203, 699] on span "Save Entries" at bounding box center [1224, 703] width 77 height 19
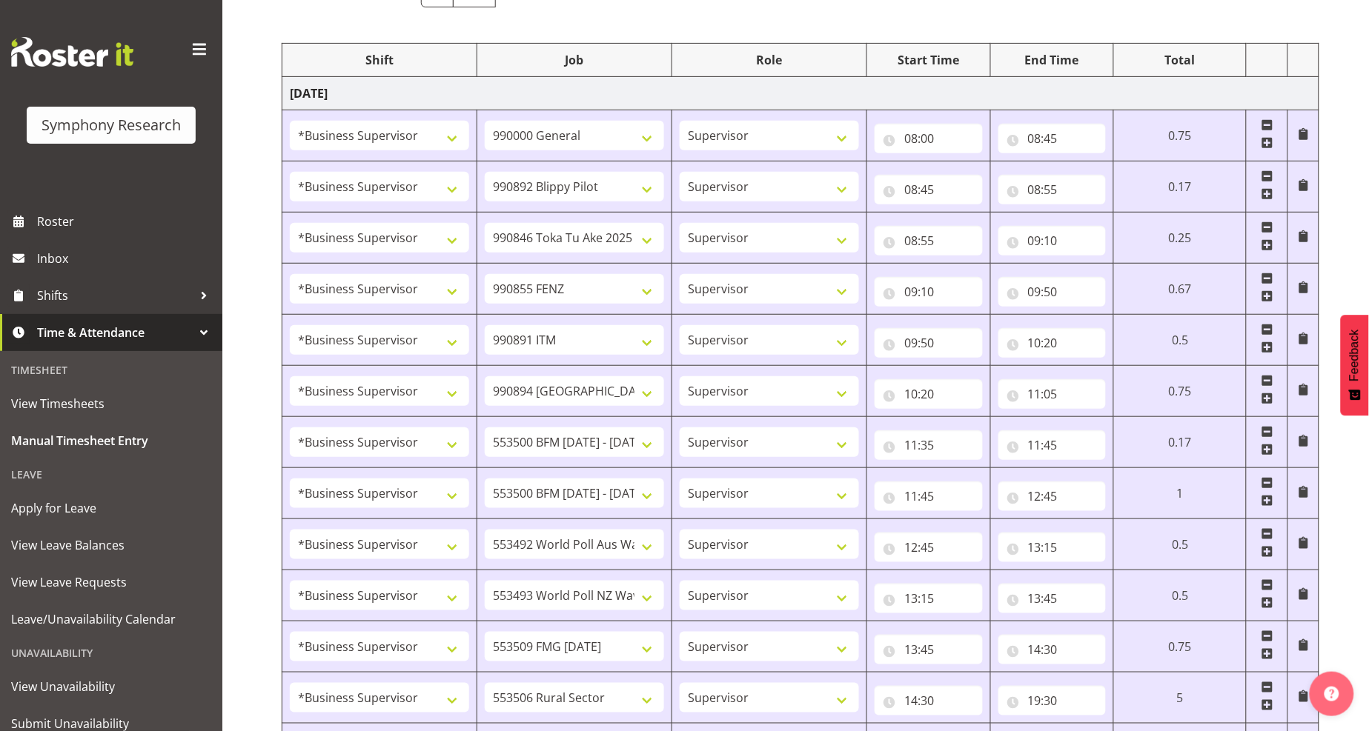
scroll to position [4, 0]
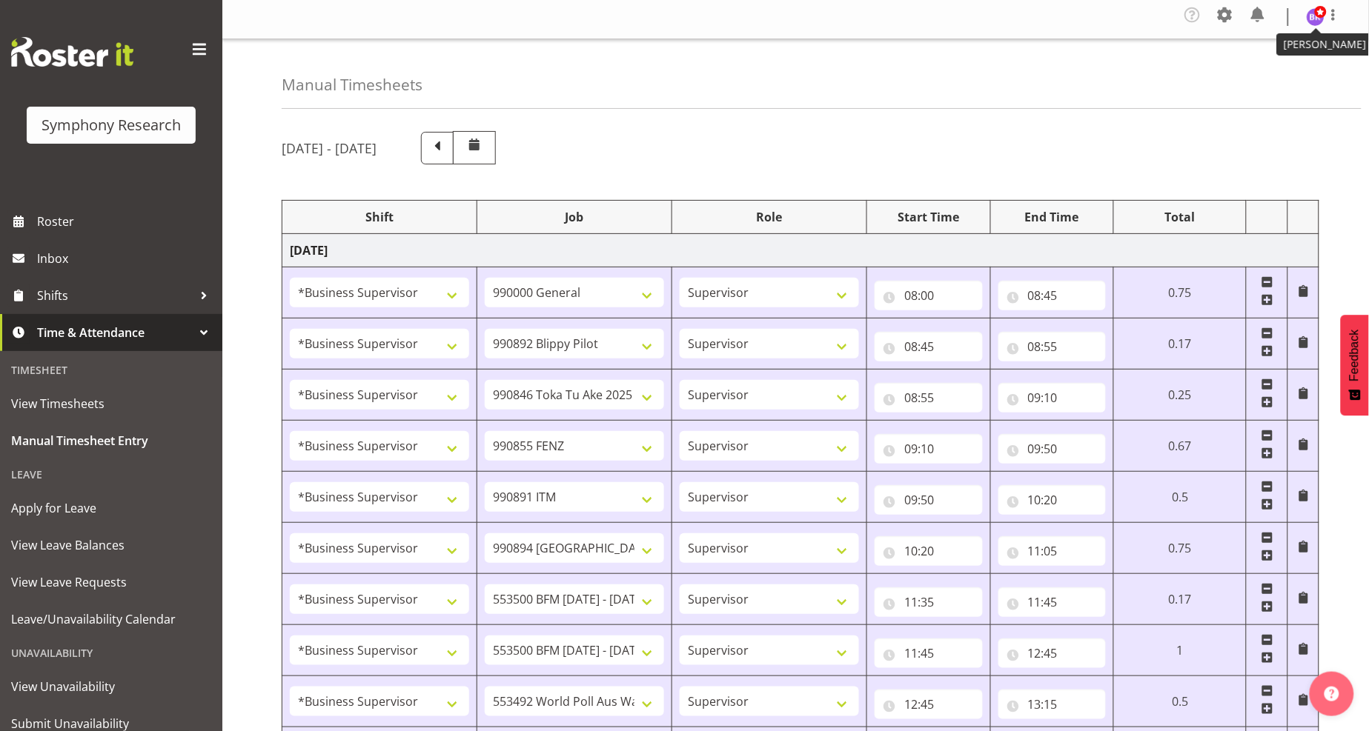
click at [1315, 24] on img at bounding box center [1315, 17] width 18 height 18
click at [1269, 76] on link "Log Out" at bounding box center [1271, 77] width 142 height 27
